Goal: Task Accomplishment & Management: Manage account settings

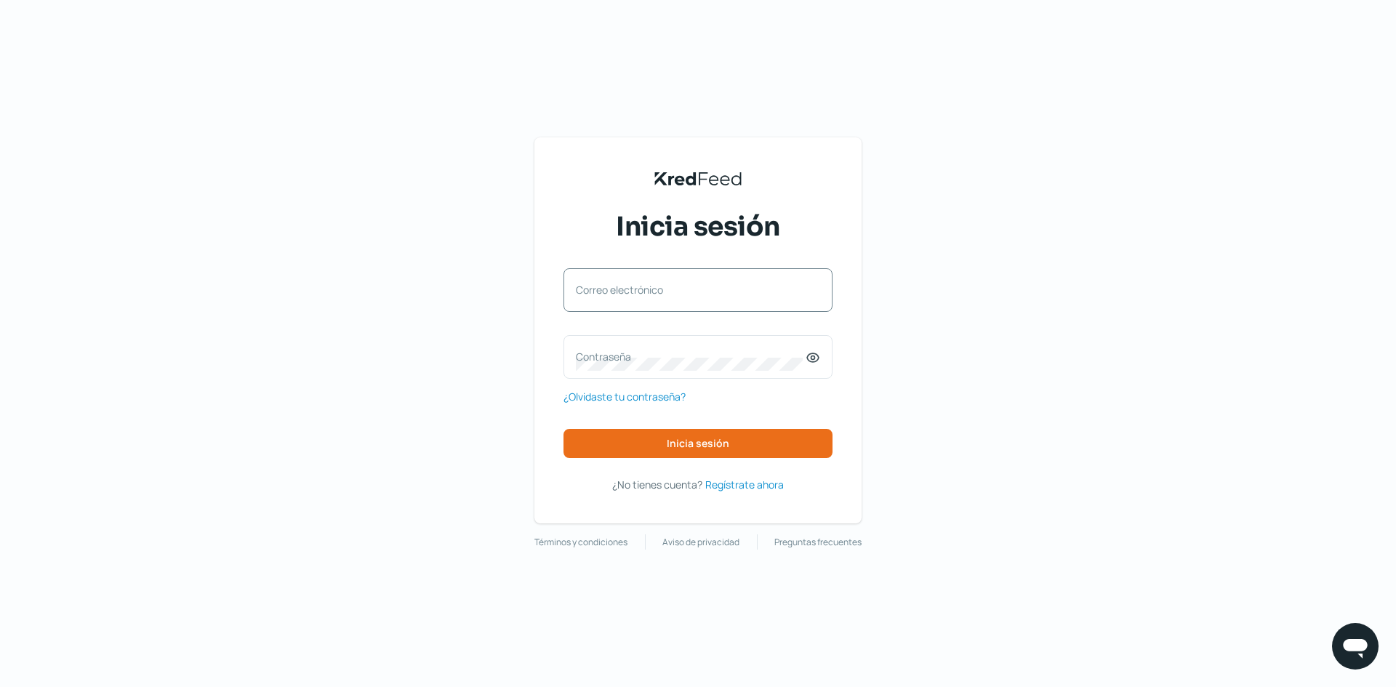
click at [703, 286] on label "Correo electrónico" at bounding box center [691, 290] width 230 height 14
click at [703, 291] on input "Correo electrónico" at bounding box center [698, 297] width 244 height 13
type input "[PERSON_NAME][EMAIL_ADDRESS][DOMAIN_NAME]"
click at [816, 362] on icon at bounding box center [813, 357] width 15 height 15
click at [763, 373] on div "Contraseña" at bounding box center [697, 357] width 269 height 44
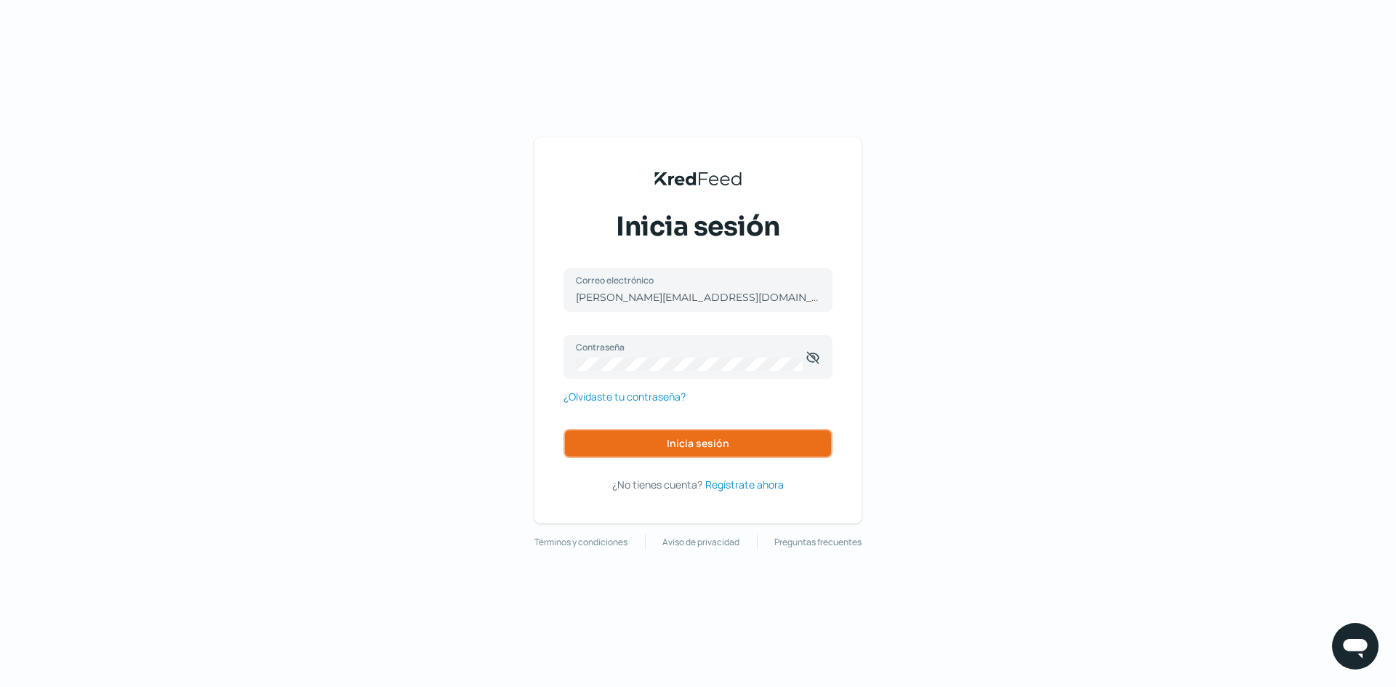
click at [758, 441] on button "Inicia sesión" at bounding box center [697, 443] width 269 height 29
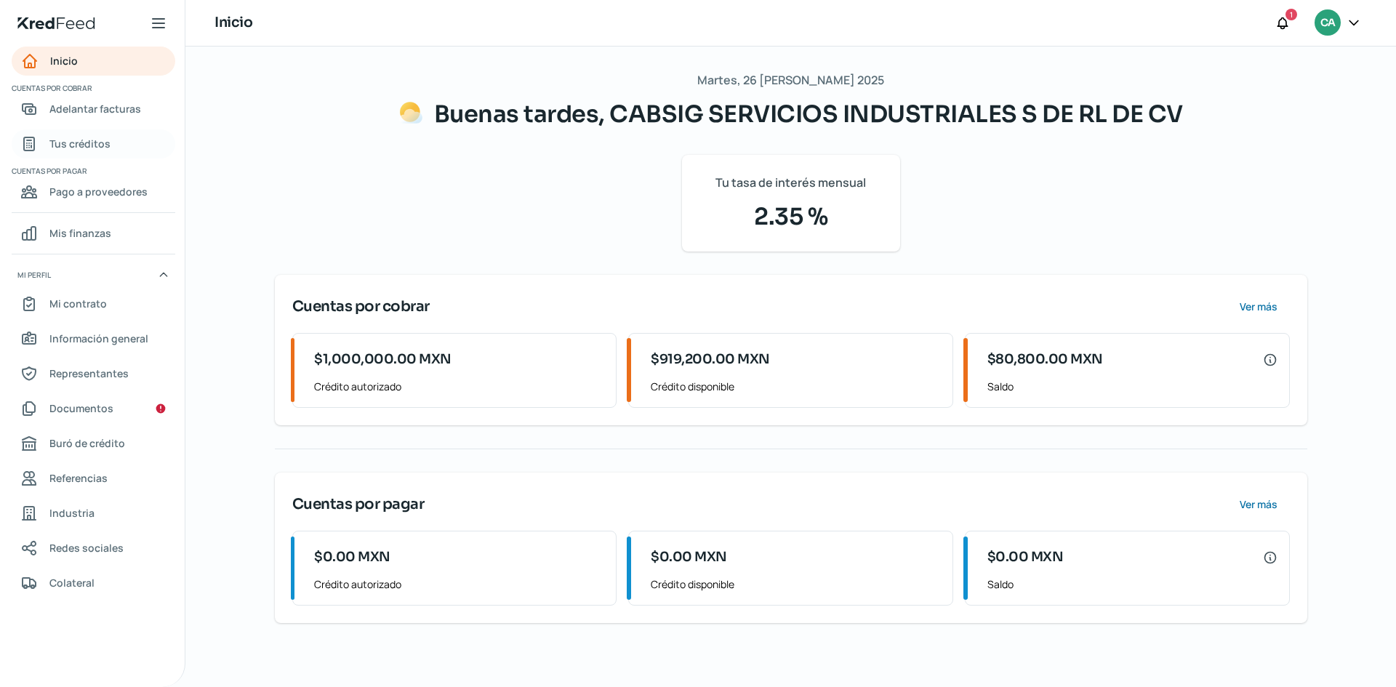
click at [104, 142] on span "Tus créditos" at bounding box center [79, 143] width 61 height 18
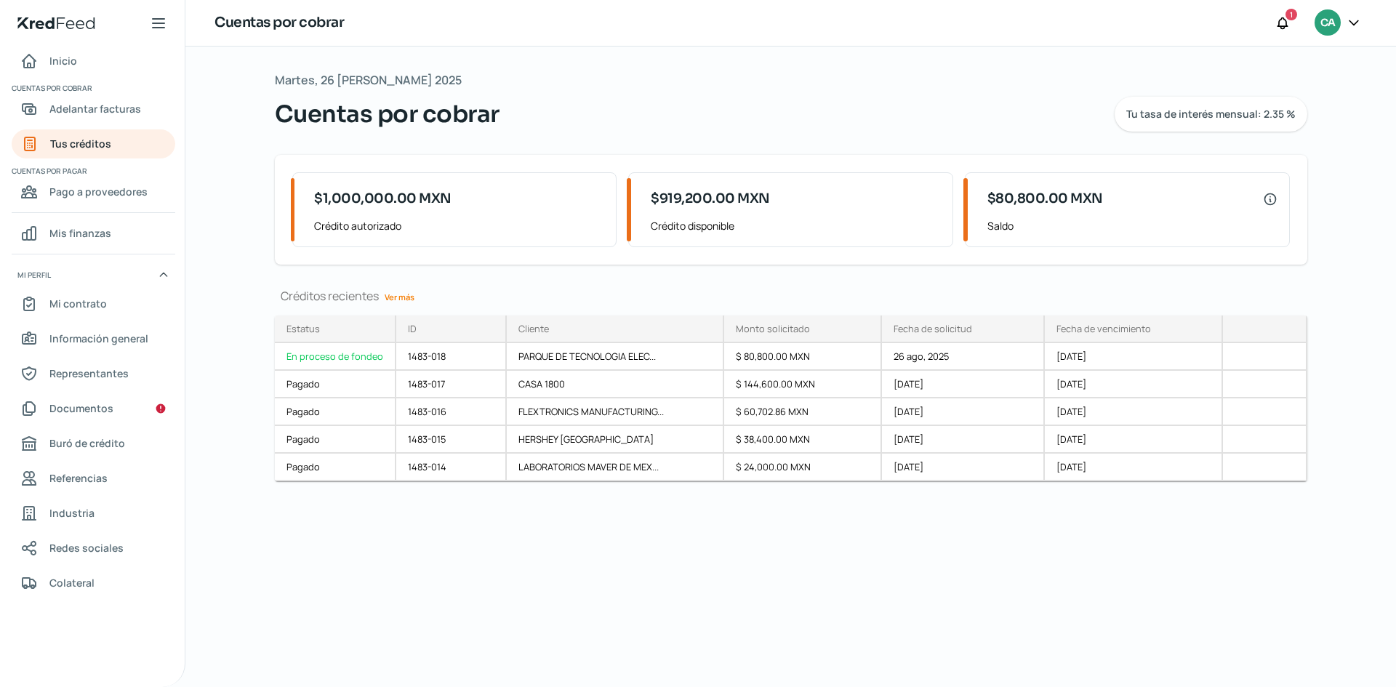
click at [1353, 25] on icon at bounding box center [1353, 22] width 9 height 4
click at [1269, 196] on div "Cerrar sesión" at bounding box center [1257, 196] width 195 height 29
